Goal: Use online tool/utility: Use online tool/utility

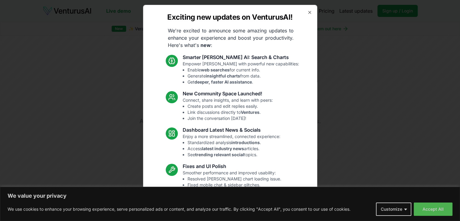
scroll to position [31, 0]
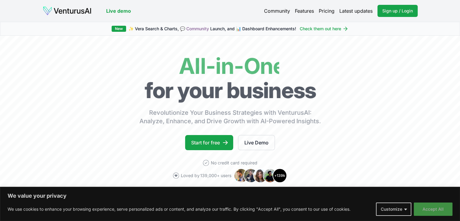
drag, startPoint x: 438, startPoint y: 213, endPoint x: 421, endPoint y: 208, distance: 18.5
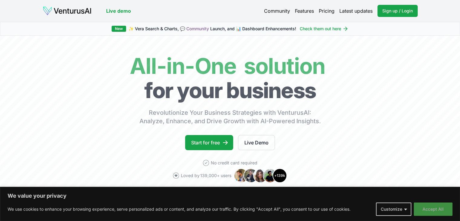
click at [436, 206] on button "Accept All" at bounding box center [433, 209] width 39 height 13
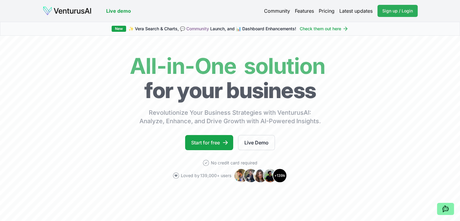
click at [393, 8] on link "Sign up / Login Login" at bounding box center [398, 11] width 40 height 12
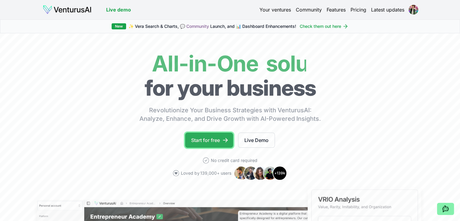
click at [196, 140] on link "Start for free" at bounding box center [209, 140] width 48 height 15
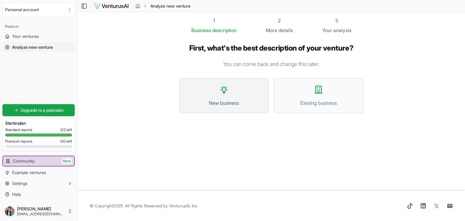
click at [206, 96] on button "New business" at bounding box center [224, 95] width 90 height 35
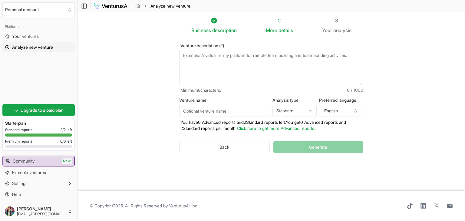
click at [214, 68] on textarea "Venture description (*)" at bounding box center [271, 68] width 184 height 36
click at [251, 54] on textarea "Venture description (*)" at bounding box center [271, 68] width 184 height 36
drag, startPoint x: 251, startPoint y: 54, endPoint x: 280, endPoint y: 53, distance: 29.1
click at [268, 54] on textarea "Venture description (*)" at bounding box center [271, 68] width 184 height 36
drag, startPoint x: 359, startPoint y: 55, endPoint x: 182, endPoint y: 60, distance: 177.1
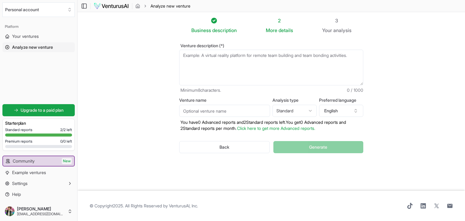
click at [182, 60] on textarea "Venture description (*)" at bounding box center [271, 68] width 184 height 36
paste textarea "We are planning to create an online learning platform in [GEOGRAPHIC_DATA] to h…"
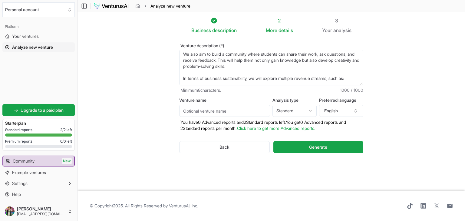
scroll to position [97, 0]
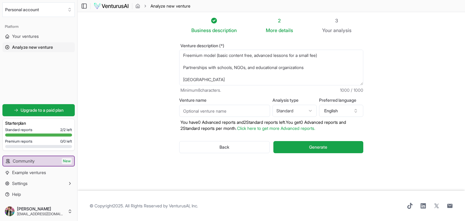
type textarea "We are planning to create an online learning platform in [GEOGRAPHIC_DATA] to h…"
click at [248, 110] on input "Venture name" at bounding box center [224, 111] width 91 height 12
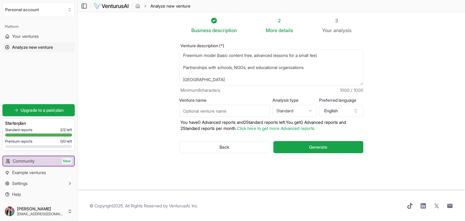
click at [248, 110] on input "Venture name" at bounding box center [224, 111] width 91 height 12
type input "Niijo"
click at [306, 116] on html "We value your privacy We use cookies to enhance your browsing experience, serve…" at bounding box center [232, 110] width 465 height 221
select select "advanced"
click at [356, 111] on icon "button" at bounding box center [355, 110] width 5 height 5
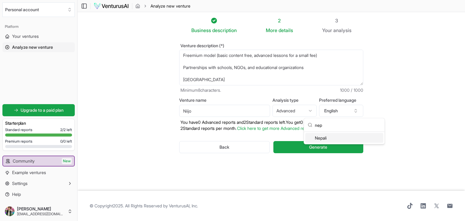
type input "nep"
click at [344, 138] on div "Nepali" at bounding box center [344, 138] width 78 height 10
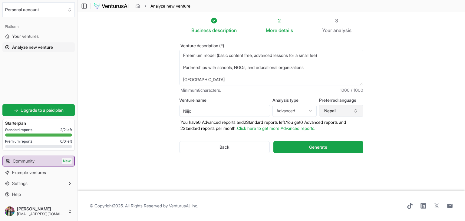
click at [355, 112] on icon "button" at bounding box center [355, 110] width 5 height 5
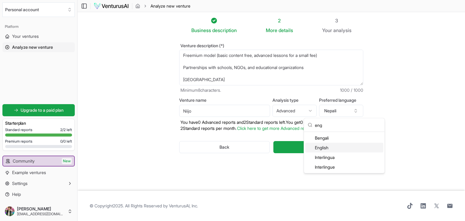
type input "eng"
click at [326, 150] on div "English" at bounding box center [344, 148] width 78 height 10
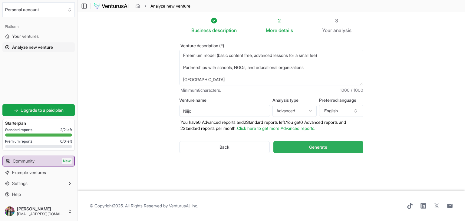
click at [313, 146] on span "Generate" at bounding box center [318, 147] width 18 height 6
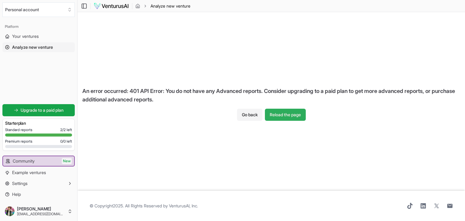
click at [291, 113] on button "Reload the page" at bounding box center [285, 115] width 41 height 12
